Goal: Transaction & Acquisition: Obtain resource

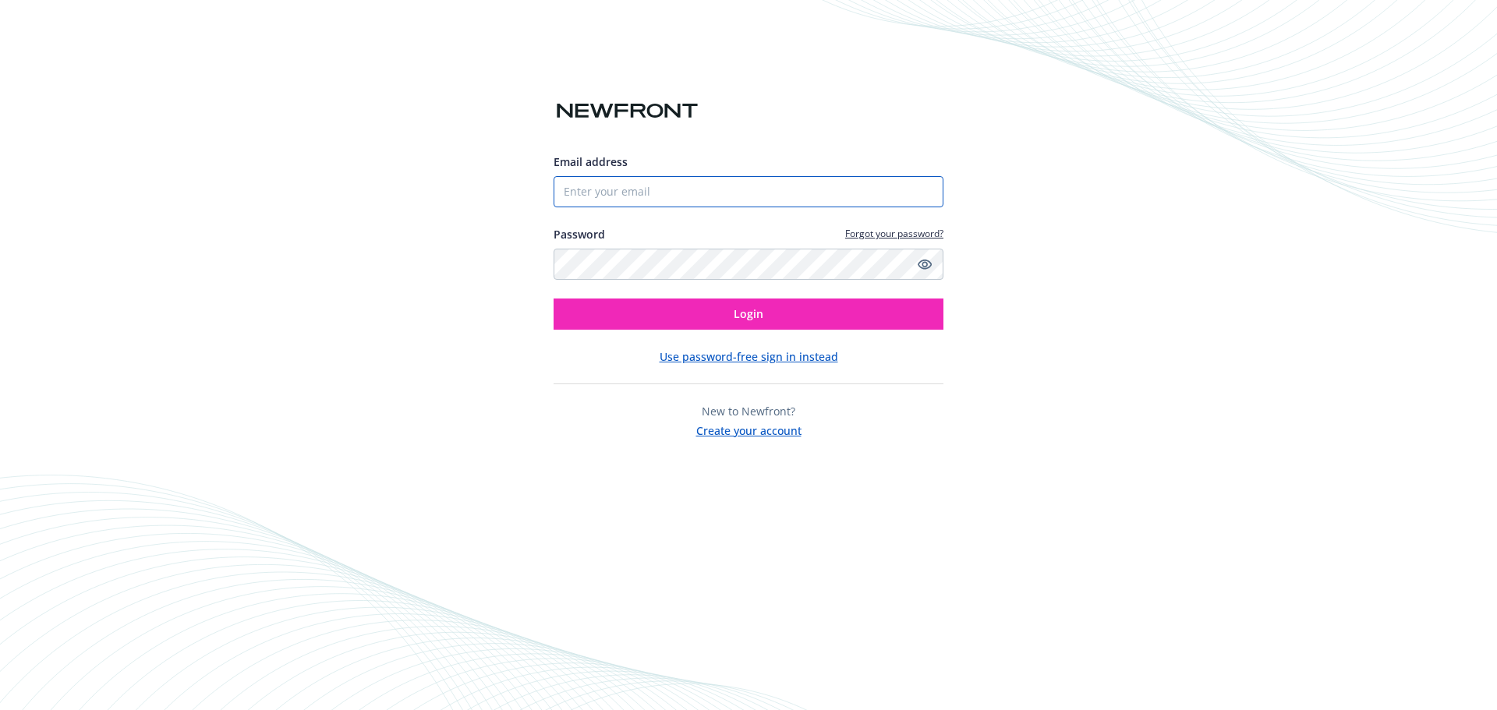
type input "[PERSON_NAME][EMAIL_ADDRESS][PERSON_NAME][DOMAIN_NAME]"
click at [746, 331] on div "Email address [PERSON_NAME][EMAIL_ADDRESS][PERSON_NAME][DOMAIN_NAME] Password F…" at bounding box center [748, 296] width 390 height 285
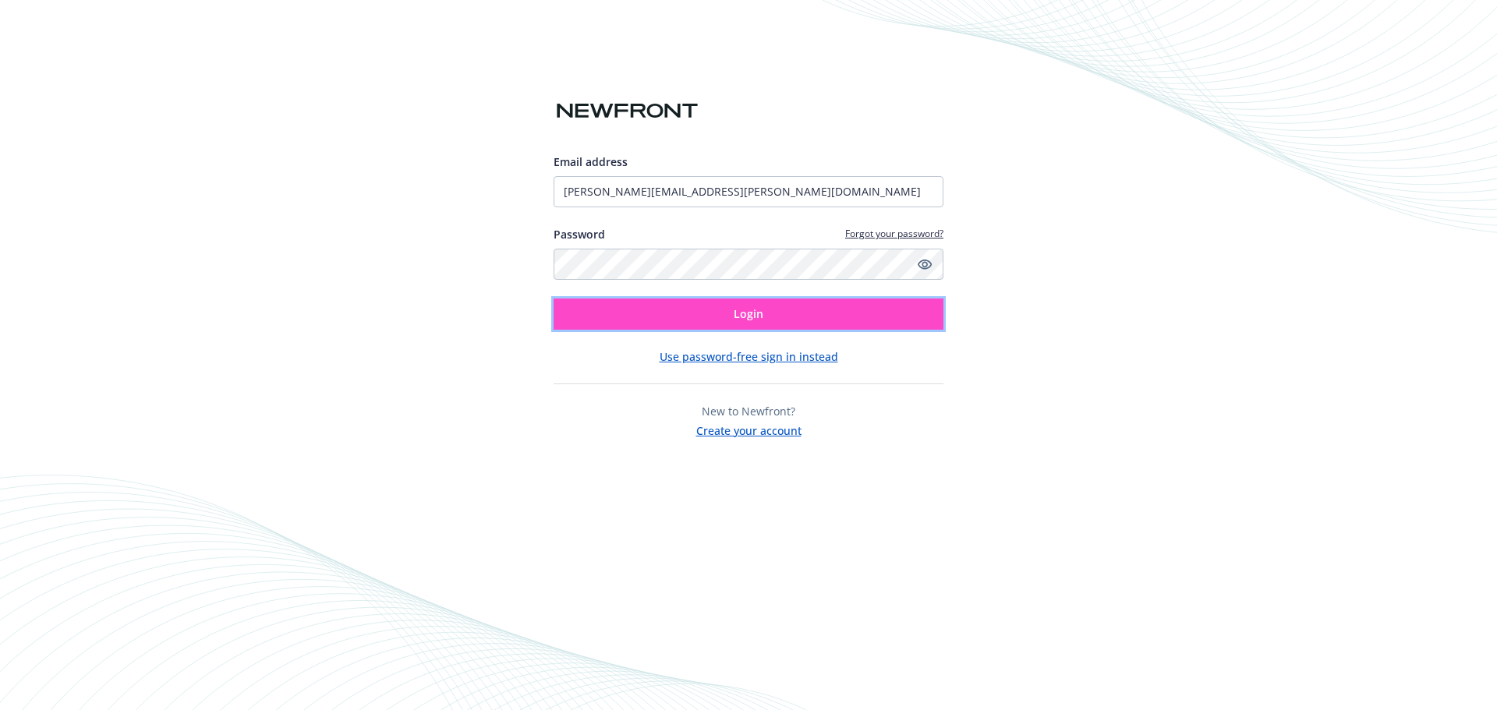
click at [749, 313] on span "Login" at bounding box center [749, 313] width 30 height 15
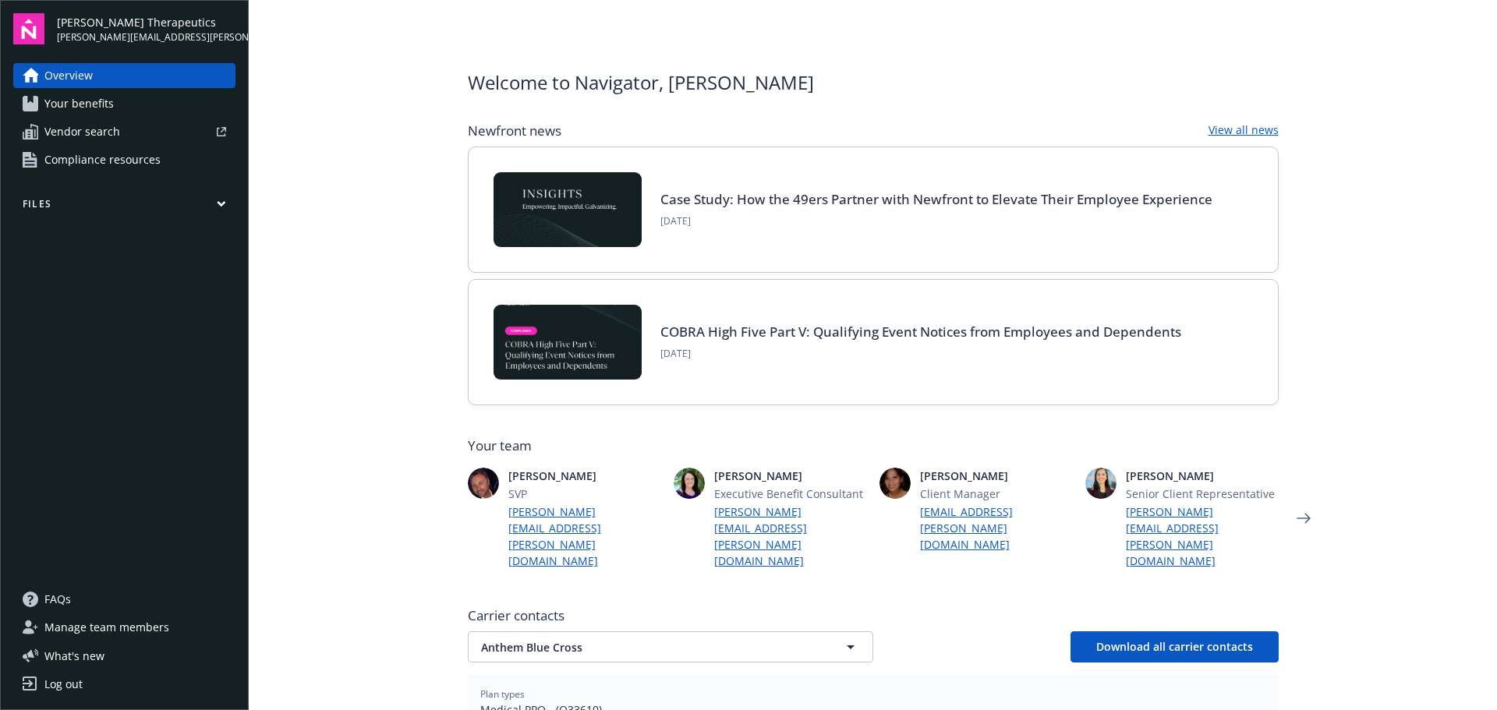
click at [126, 101] on link "Your benefits" at bounding box center [124, 103] width 222 height 25
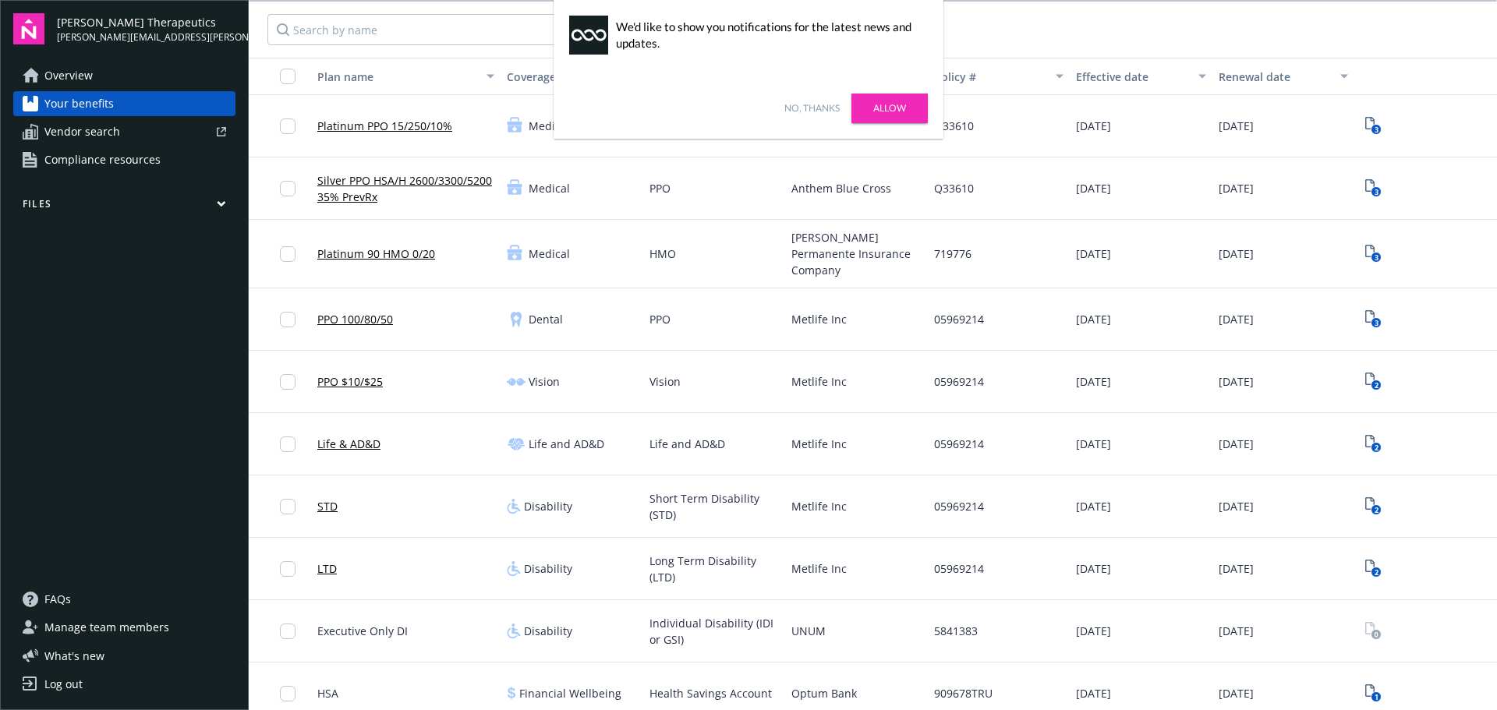
click at [871, 108] on link "Allow" at bounding box center [889, 109] width 76 height 30
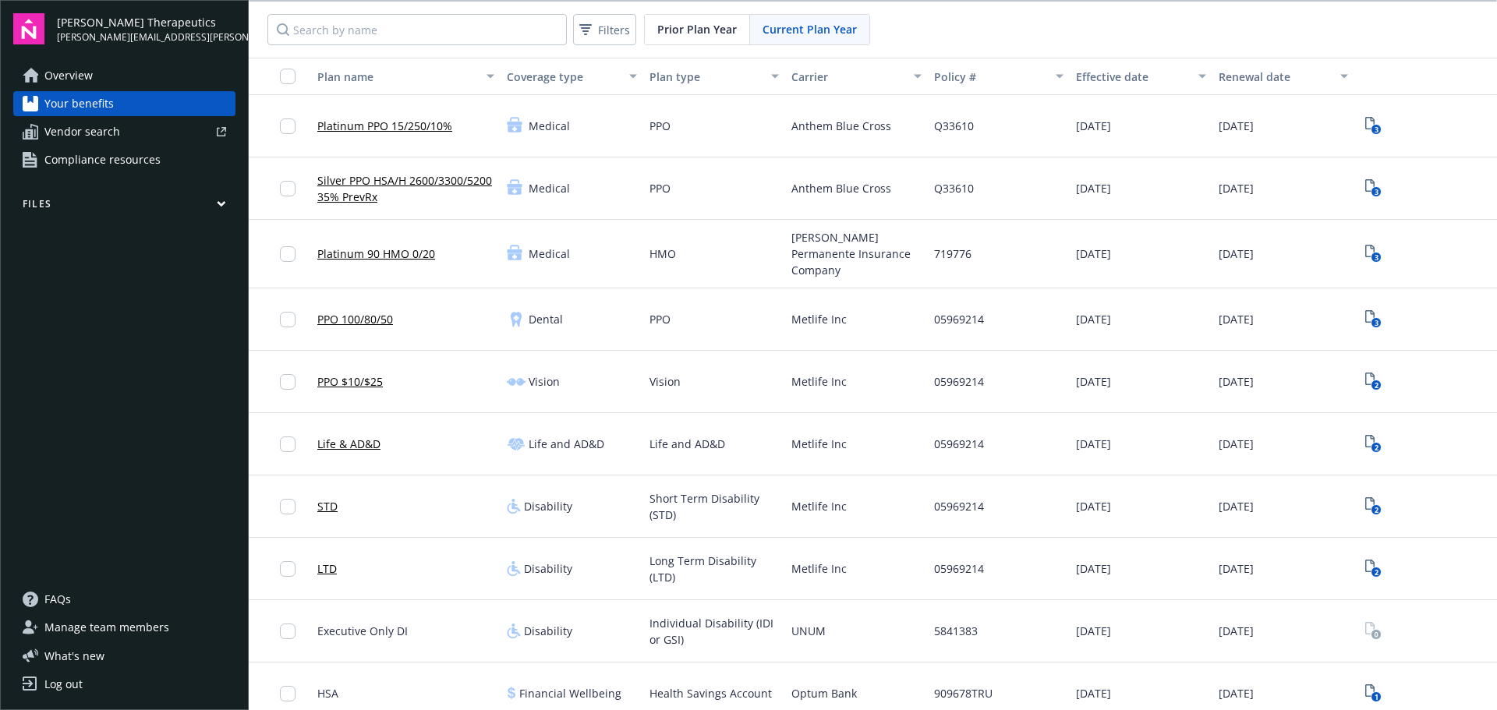
click at [373, 122] on link "Platinum PPO 15/250/10%" at bounding box center [384, 126] width 135 height 16
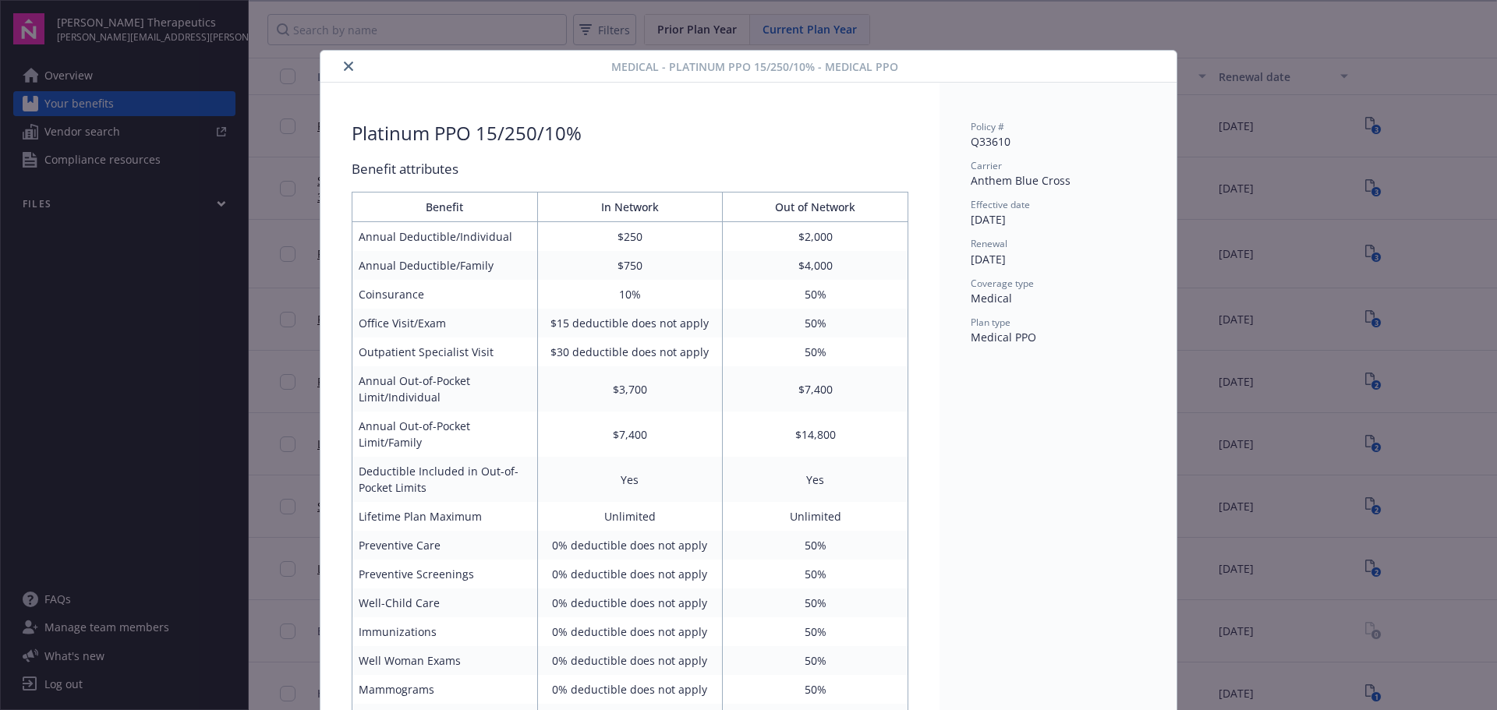
click at [333, 65] on div at bounding box center [469, 66] width 285 height 19
click at [344, 65] on icon "close" at bounding box center [348, 66] width 9 height 9
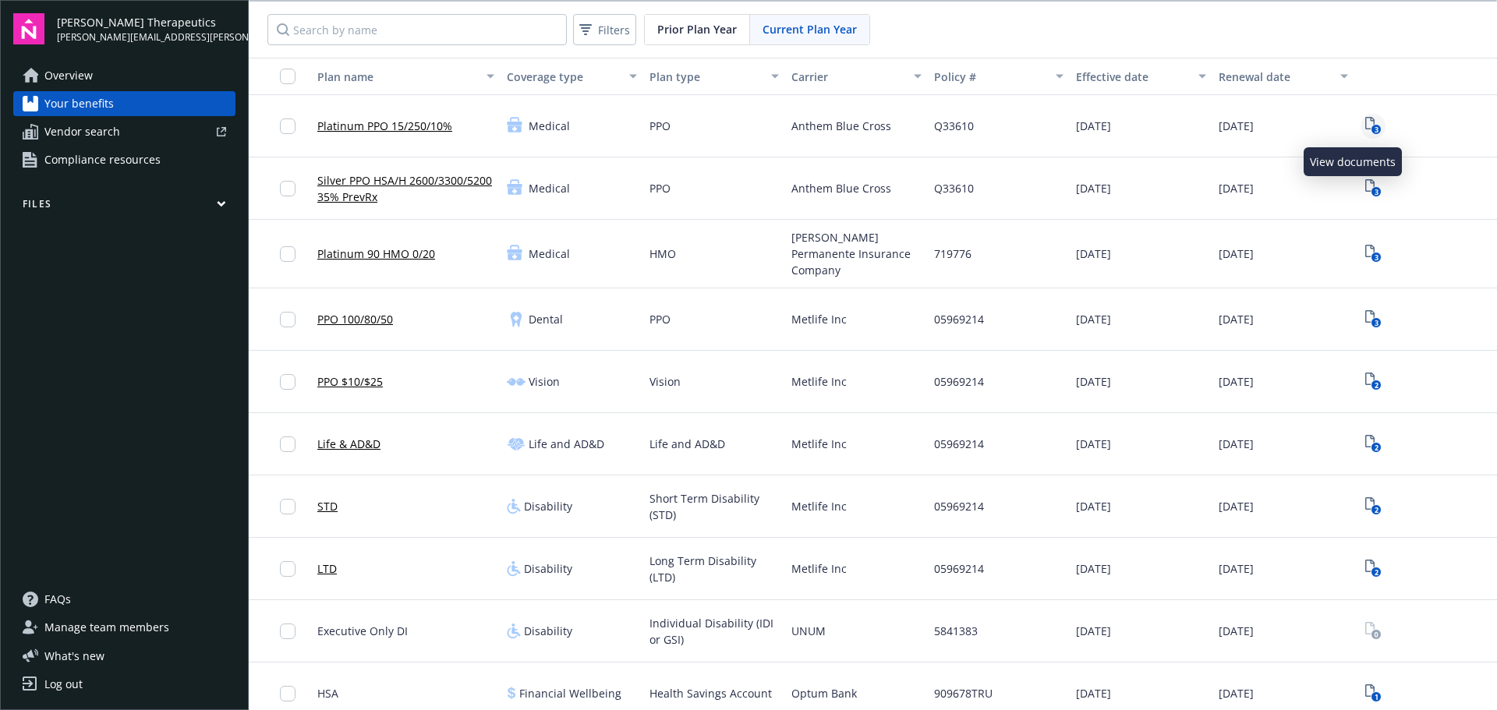
click at [1365, 118] on icon "3" at bounding box center [1373, 126] width 16 height 18
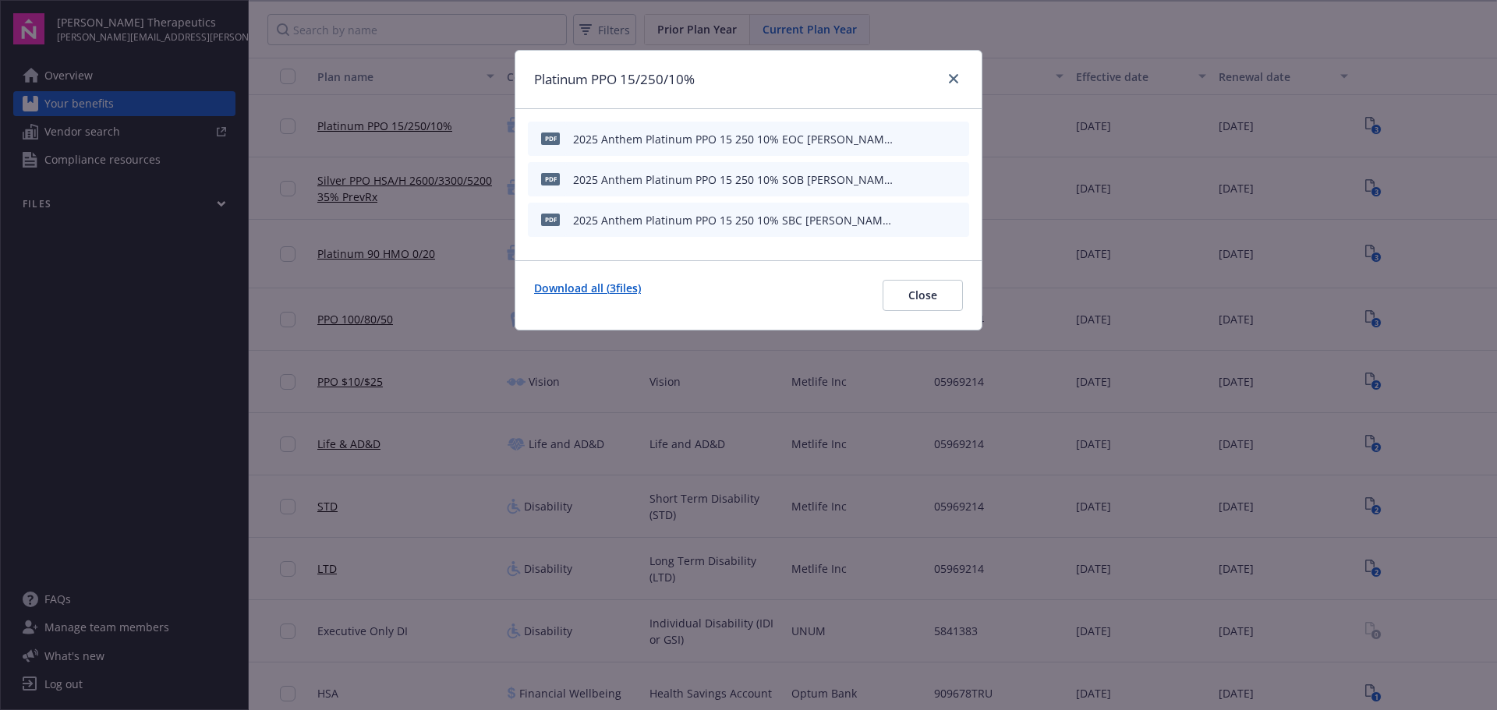
click at [624, 288] on link "Download all ( 3 files)" at bounding box center [587, 295] width 107 height 31
